Goal: Task Accomplishment & Management: Use online tool/utility

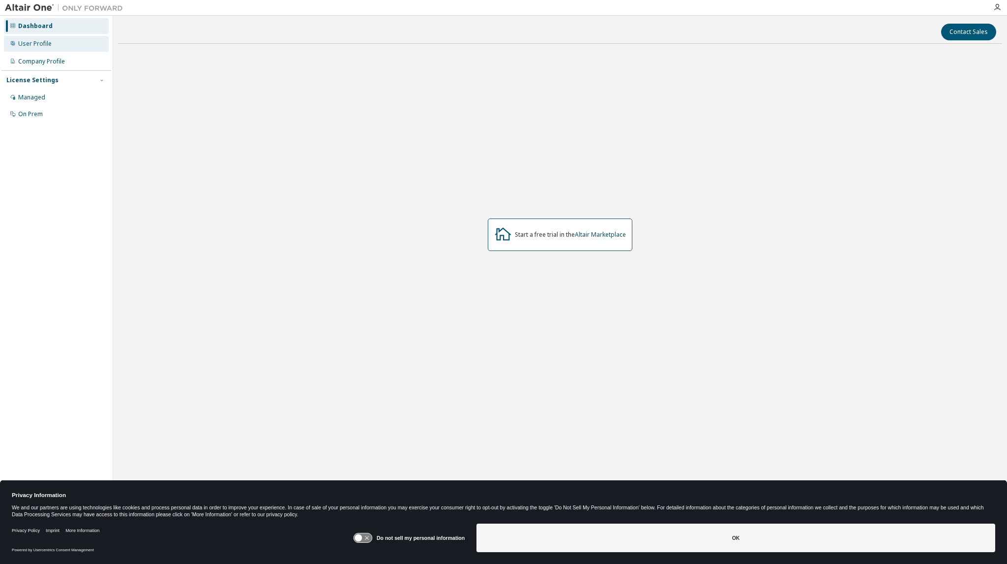
click at [47, 45] on div "User Profile" at bounding box center [34, 44] width 33 height 8
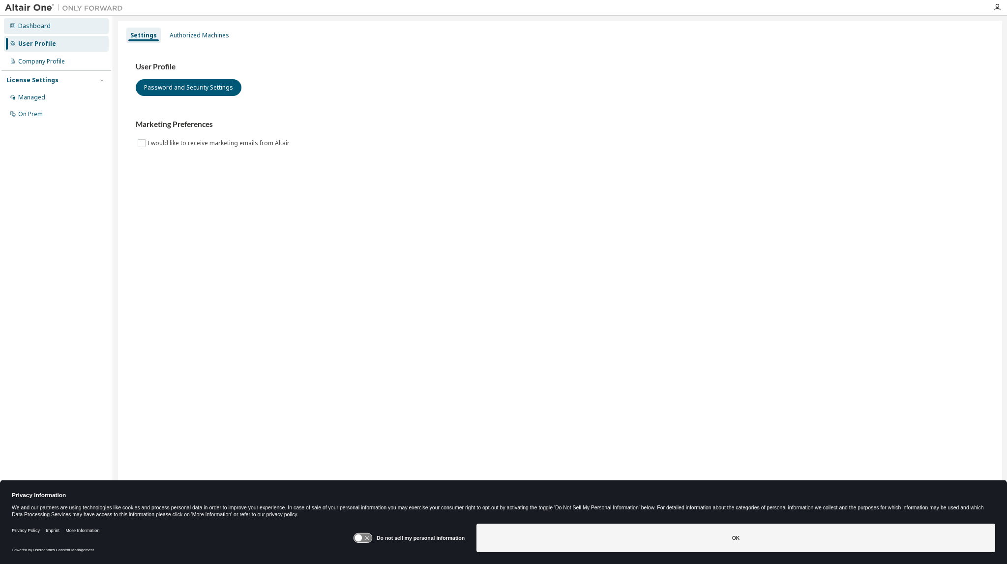
click at [22, 21] on div "Dashboard" at bounding box center [56, 26] width 105 height 16
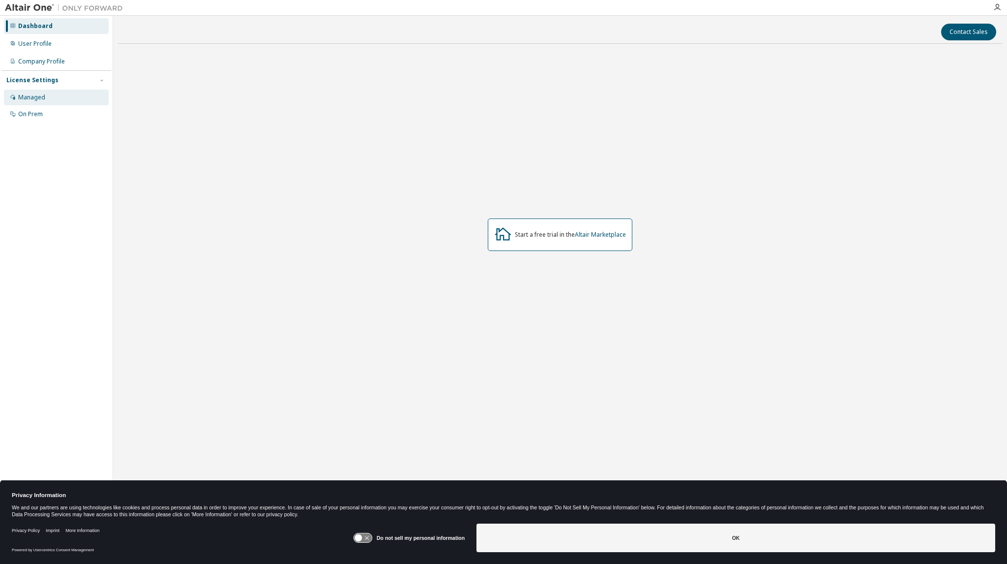
click at [57, 96] on div "Managed" at bounding box center [56, 98] width 105 height 16
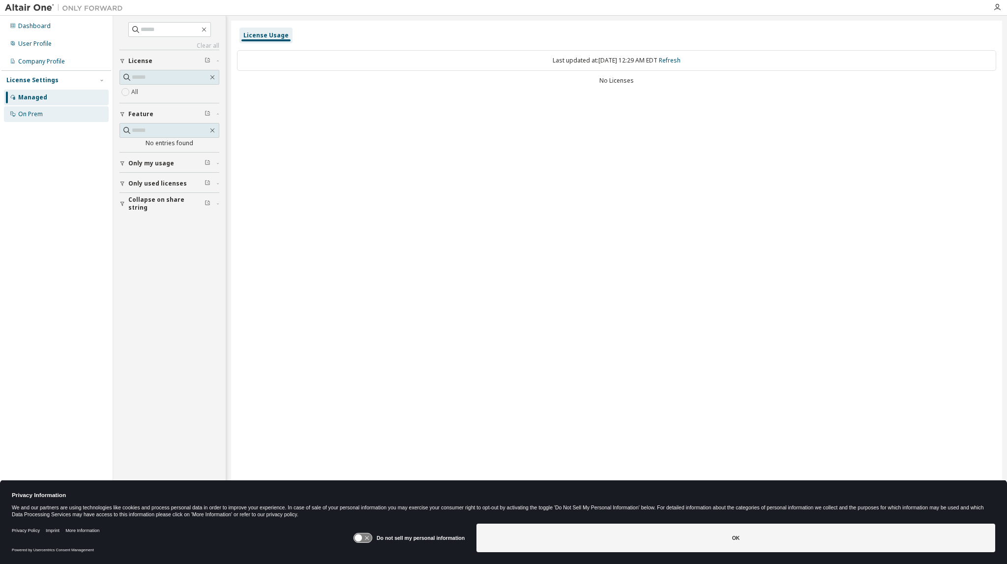
click at [55, 115] on div "On Prem" at bounding box center [56, 114] width 105 height 16
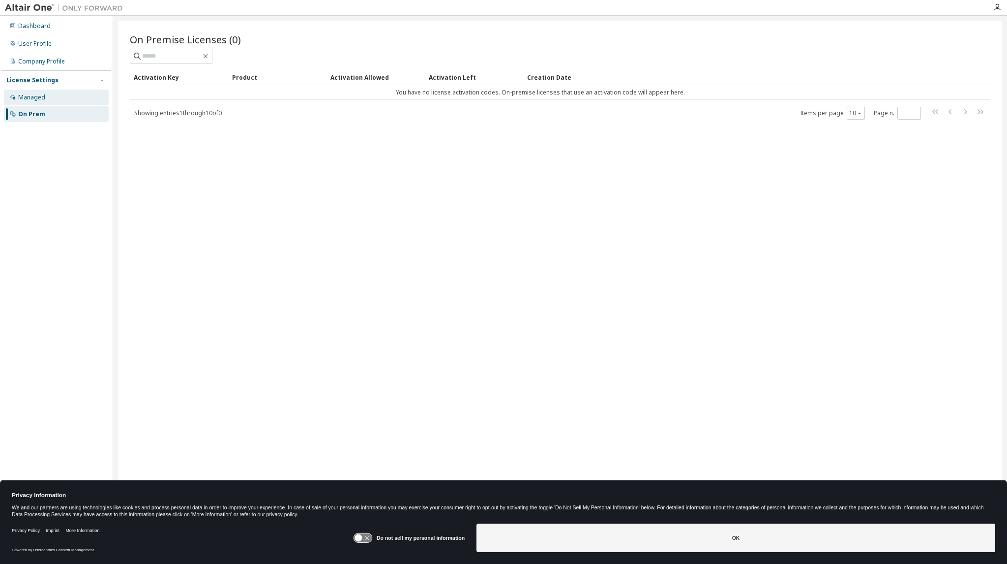
click at [52, 103] on div "Managed" at bounding box center [56, 98] width 105 height 16
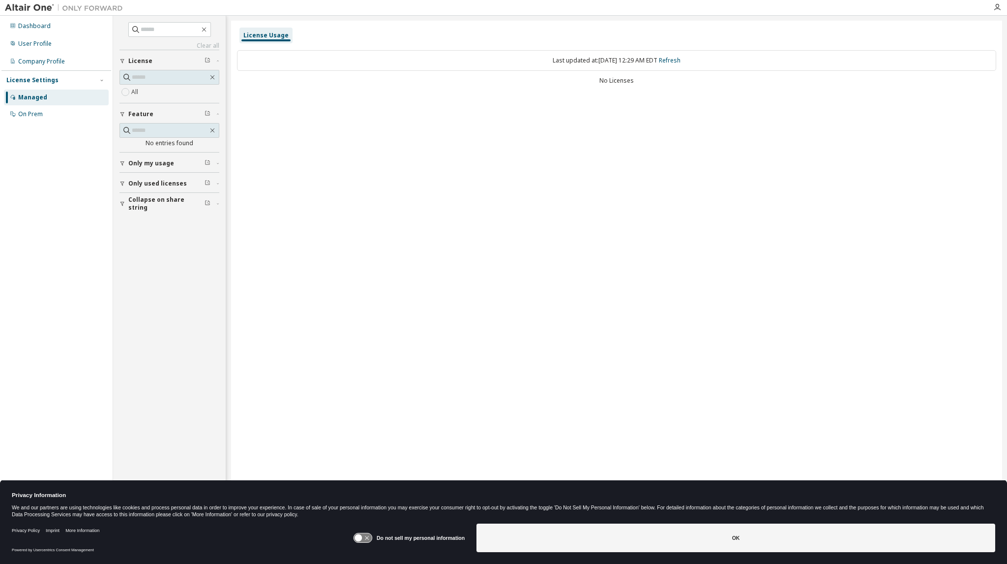
click at [135, 180] on span "Only used licenses" at bounding box center [157, 184] width 59 height 8
click at [152, 234] on span "Collapse on share string" at bounding box center [166, 232] width 76 height 16
click at [164, 163] on span "Only my usage" at bounding box center [151, 163] width 46 height 8
click at [158, 27] on input "text" at bounding box center [170, 30] width 59 height 10
type input "*********"
